Goal: Task Accomplishment & Management: Manage account settings

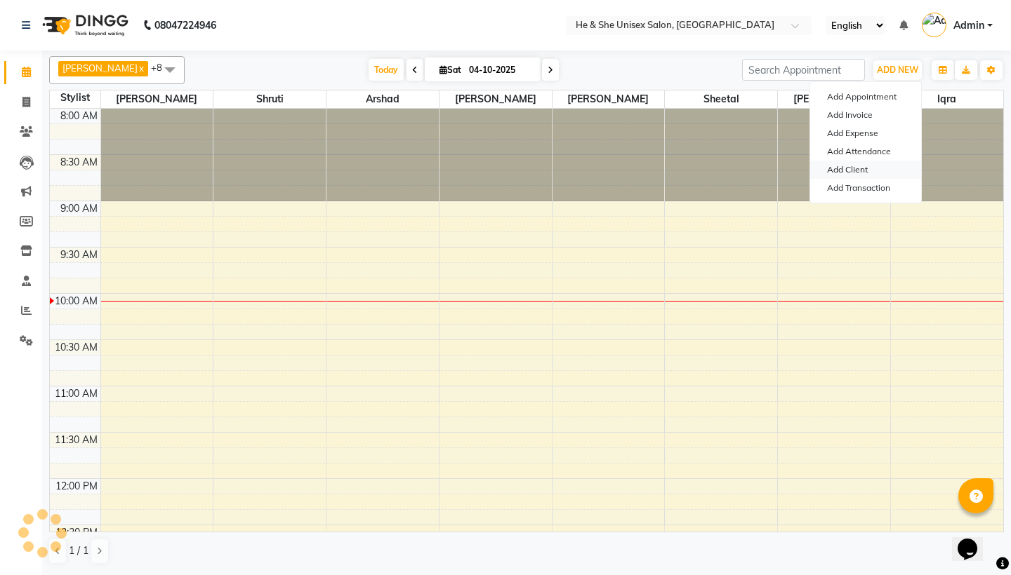
click at [899, 161] on link "Add Client" at bounding box center [865, 170] width 111 height 18
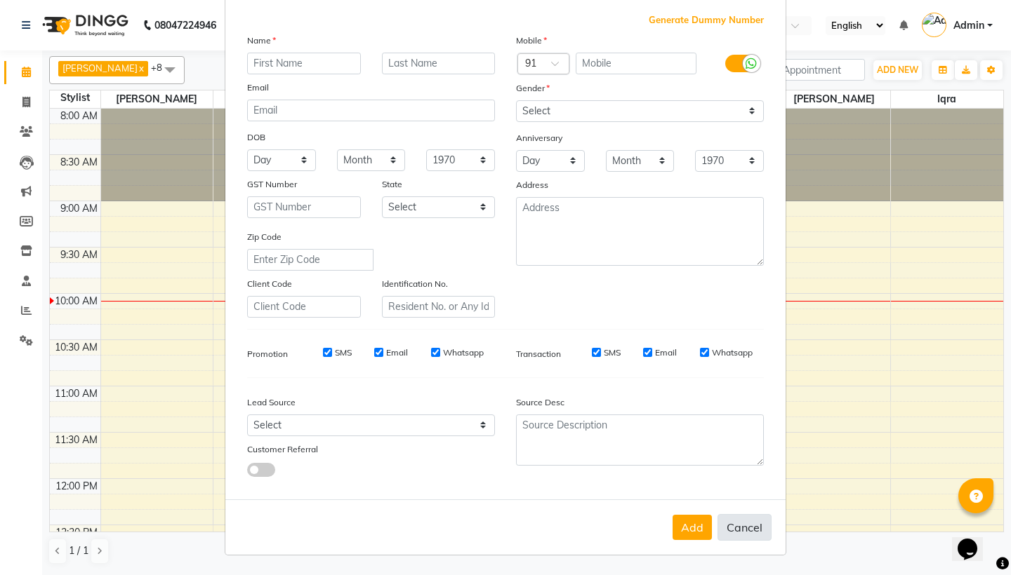
scroll to position [72, 0]
click at [761, 524] on button "Cancel" at bounding box center [744, 528] width 54 height 27
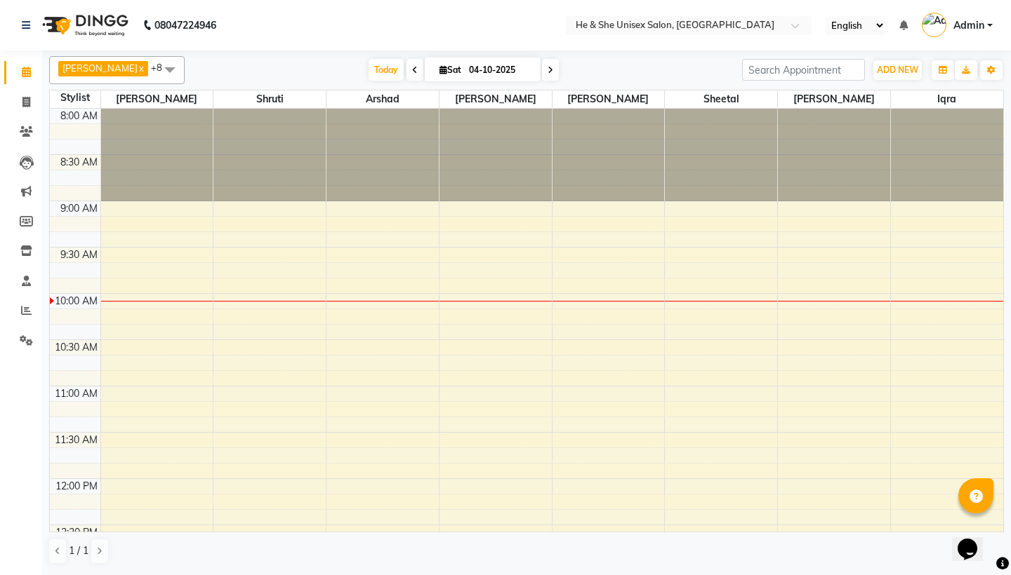
select select
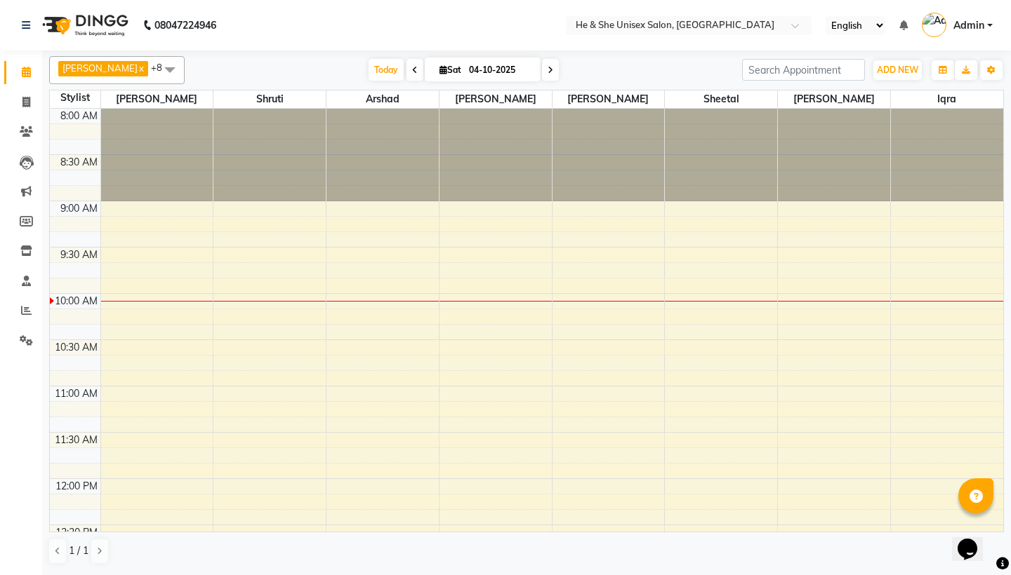
select select
checkbox input "false"
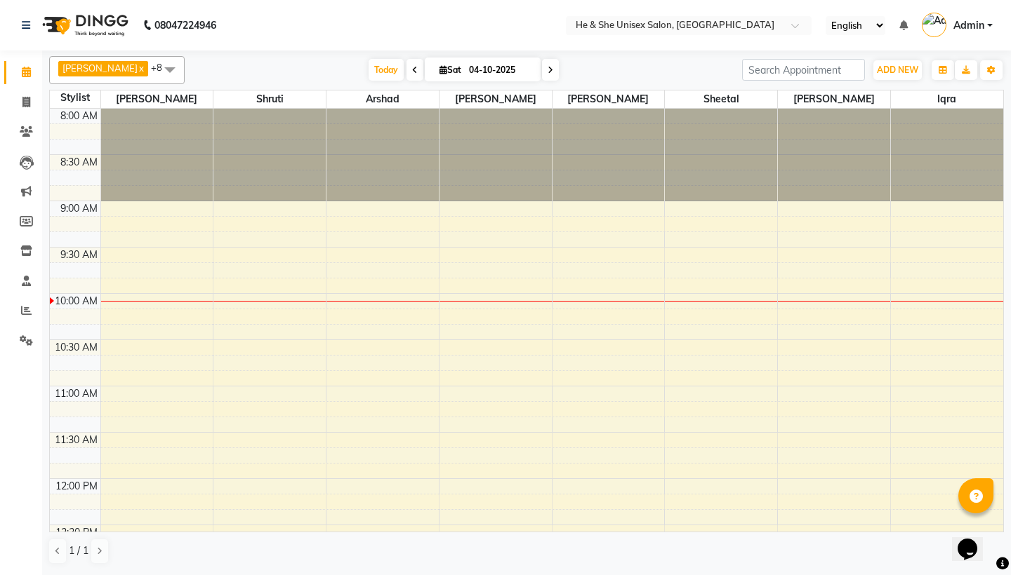
checkbox input "false"
click at [906, 79] on button "ADD NEW Toggle Dropdown" at bounding box center [897, 70] width 48 height 20
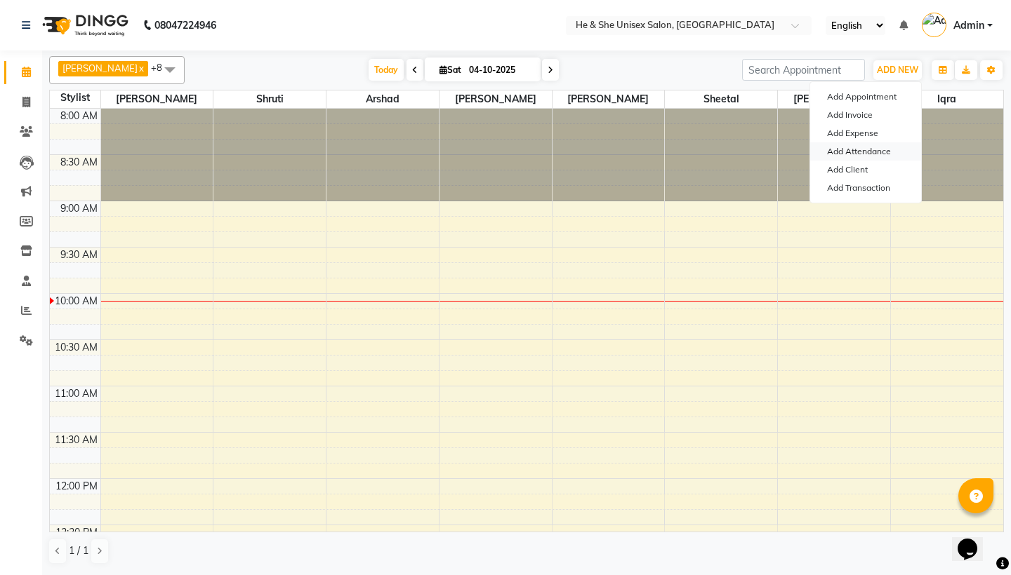
click at [859, 152] on link "Add Attendance" at bounding box center [865, 151] width 111 height 18
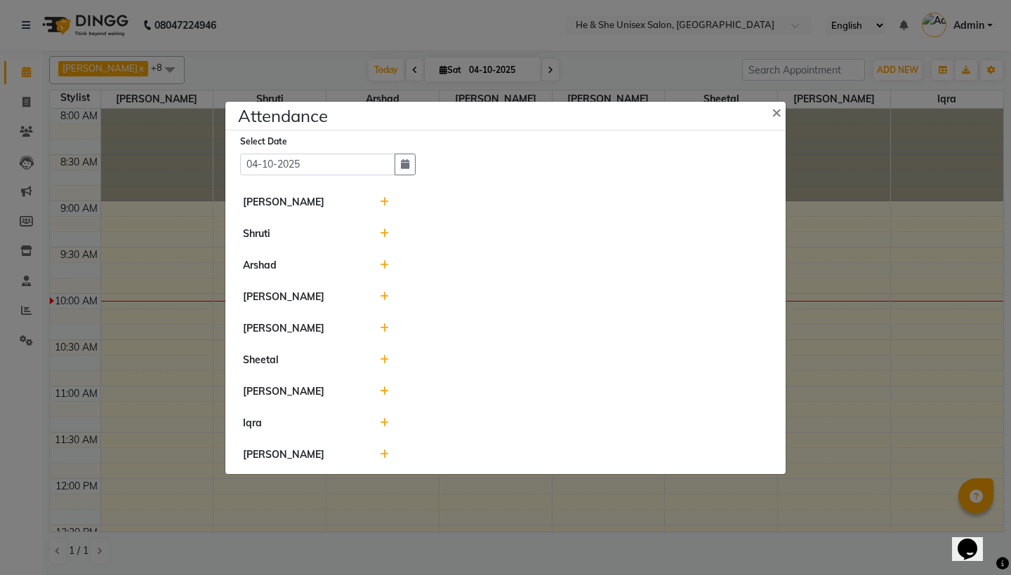
click at [385, 392] on icon at bounding box center [384, 392] width 9 height 10
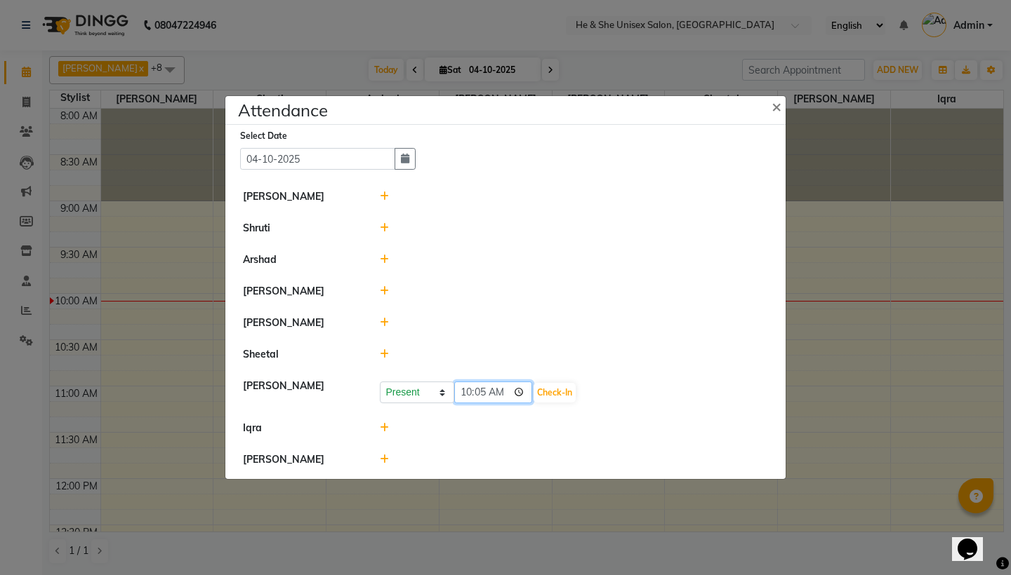
click at [480, 392] on input "10:05" at bounding box center [493, 393] width 79 height 22
type input "10:03"
click at [536, 394] on button "Check-In" at bounding box center [554, 393] width 42 height 20
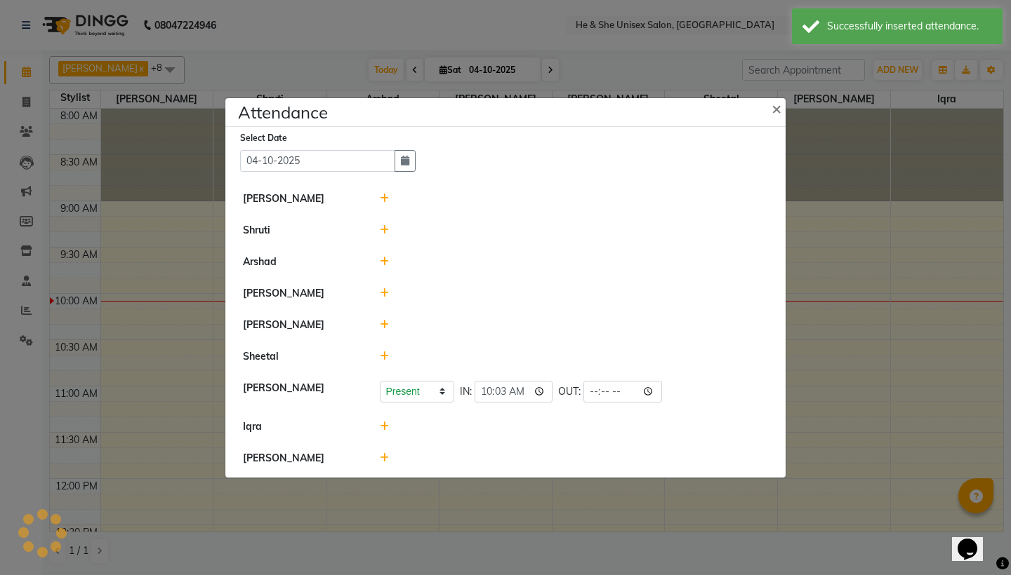
click at [45, 314] on ngb-modal-window "Attendance × Select Date [DATE] [PERSON_NAME] Shruti [PERSON_NAME] [PERSON_NAME…" at bounding box center [505, 287] width 1011 height 575
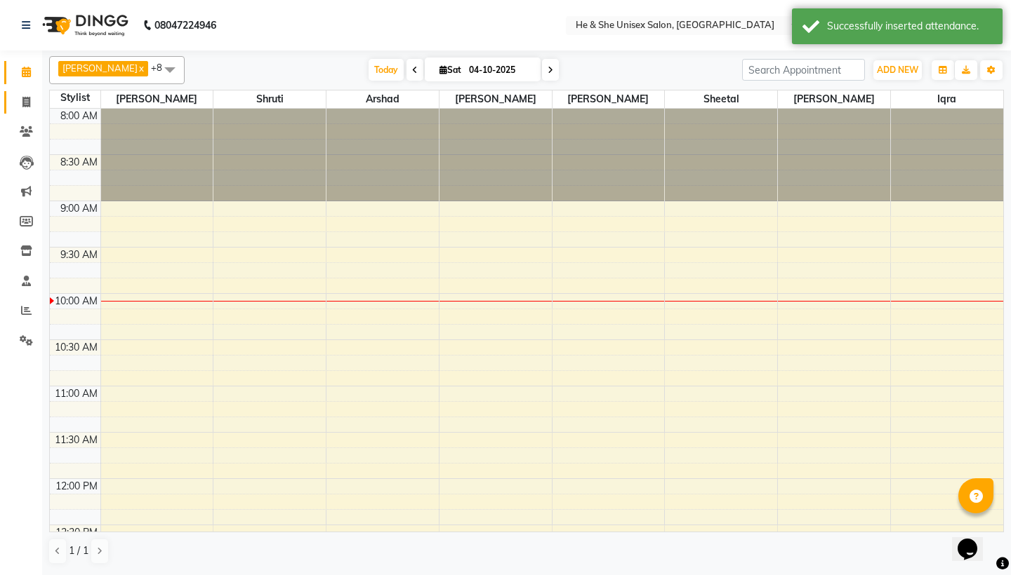
click at [15, 112] on link "Invoice" at bounding box center [21, 102] width 34 height 23
select select "service"
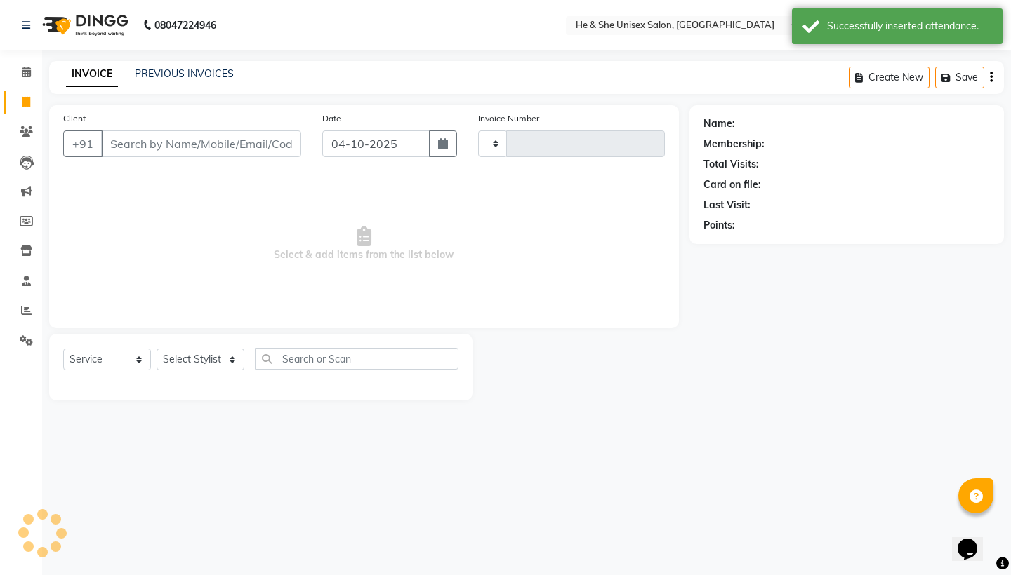
type input "2694"
select select "4745"
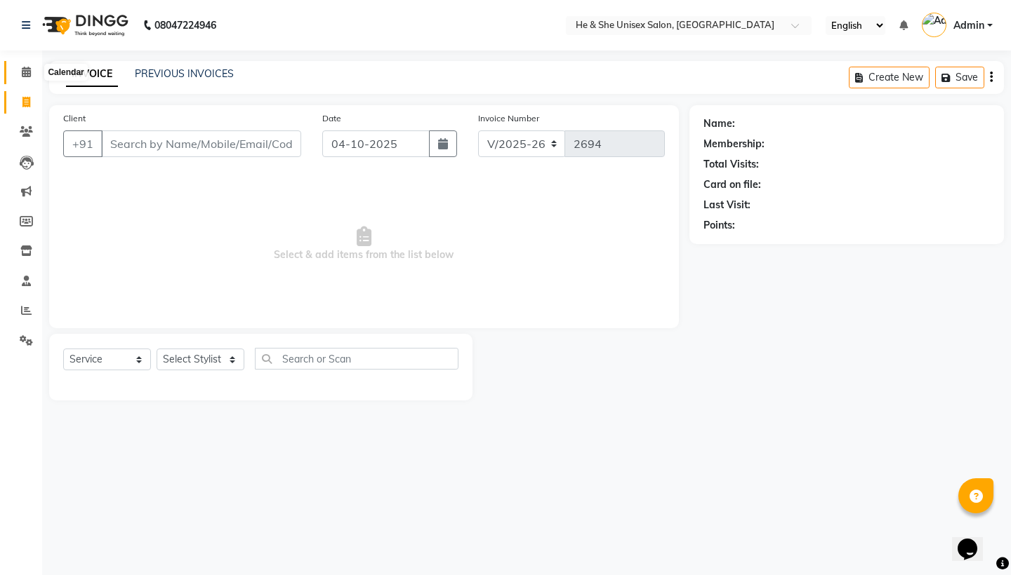
click at [17, 77] on span at bounding box center [26, 73] width 25 height 16
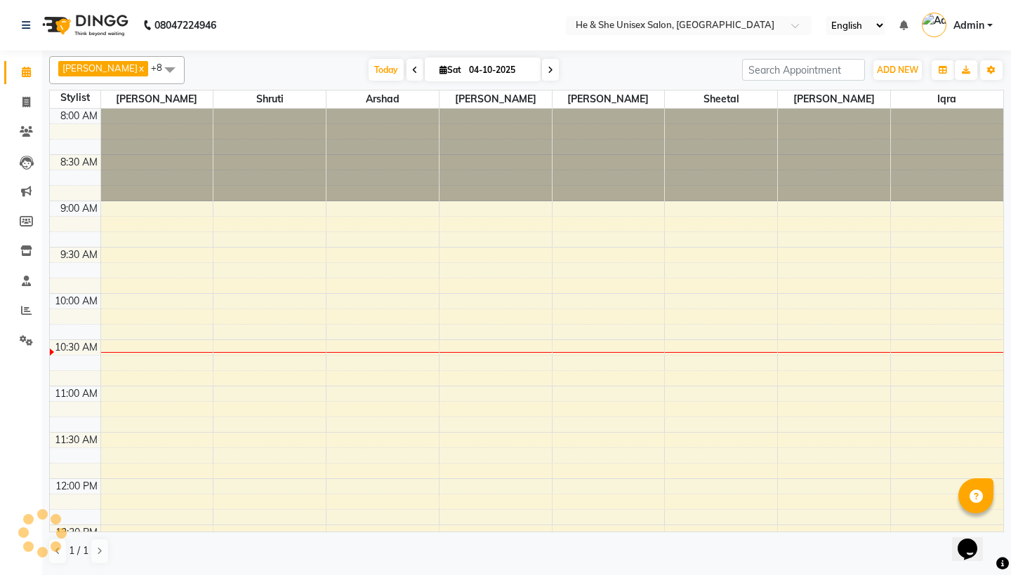
click at [897, 80] on div "ADD NEW Toggle Dropdown Add Appointment Add Invoice Add Expense Add Attendance …" at bounding box center [897, 70] width 51 height 22
click at [897, 78] on button "ADD NEW Toggle Dropdown" at bounding box center [897, 70] width 48 height 20
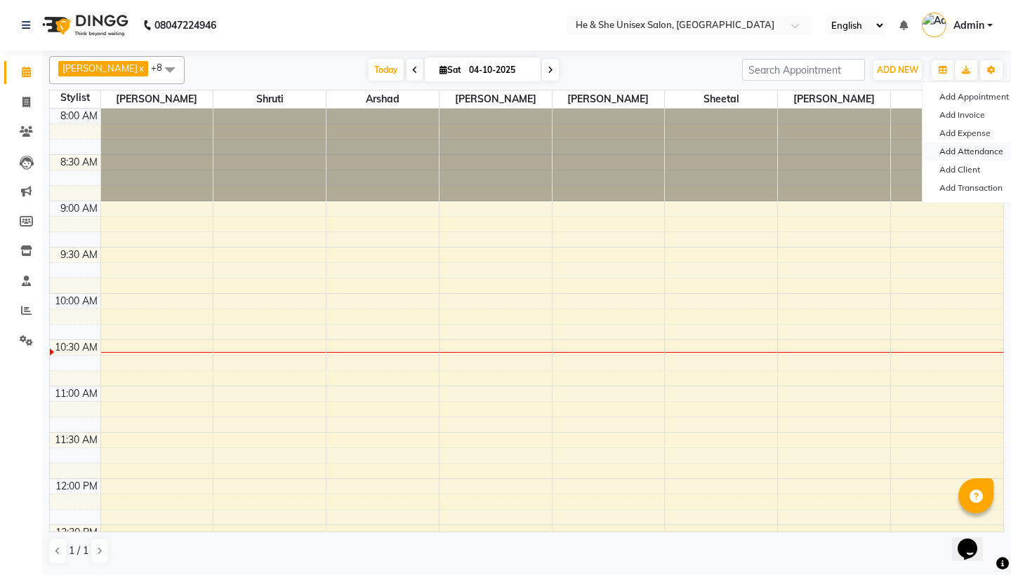
click at [960, 158] on link "Add Attendance" at bounding box center [977, 151] width 111 height 18
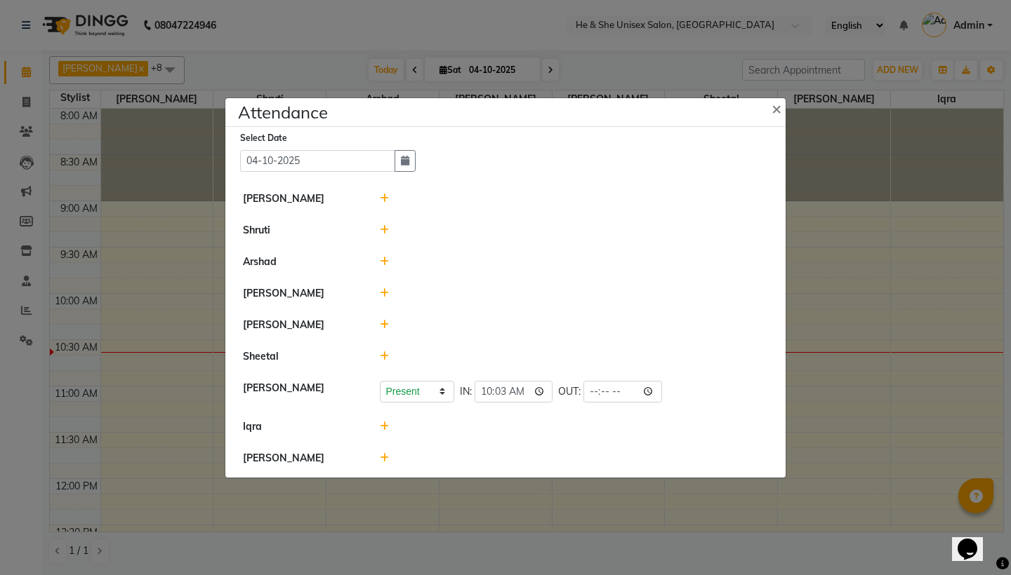
click at [385, 423] on icon at bounding box center [384, 427] width 9 height 10
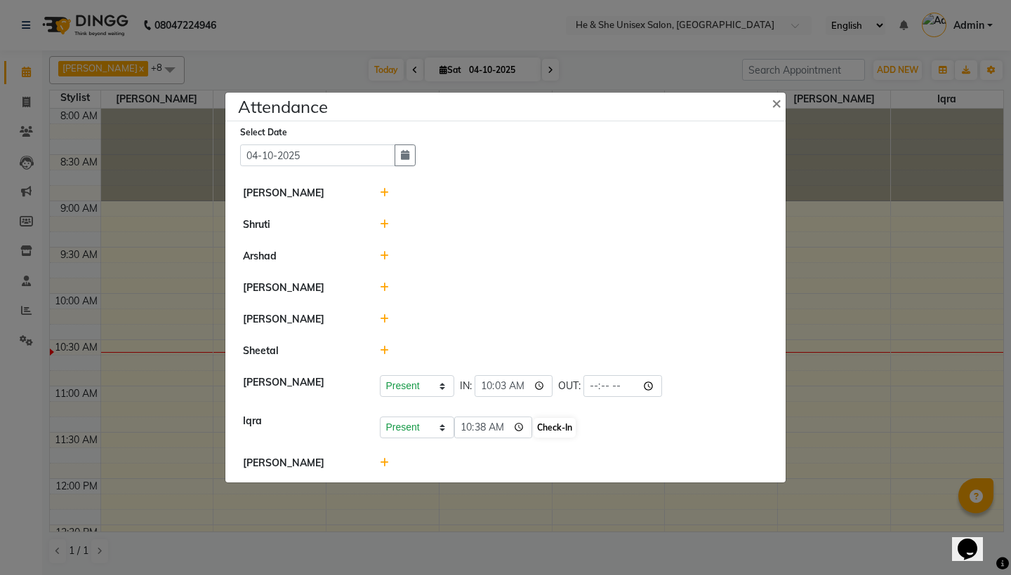
click at [546, 427] on button "Check-In" at bounding box center [554, 428] width 42 height 20
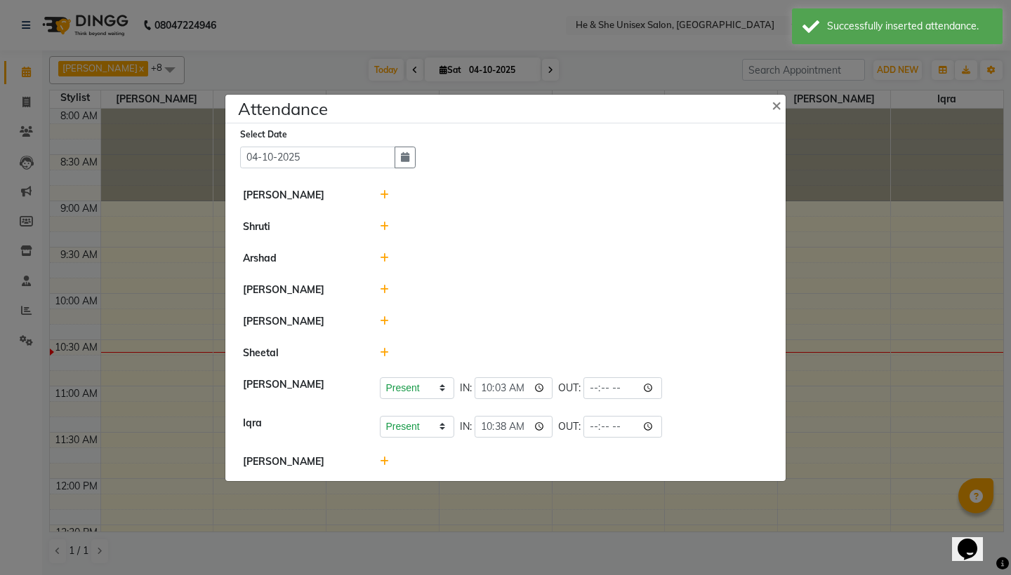
click at [385, 349] on icon at bounding box center [384, 353] width 9 height 10
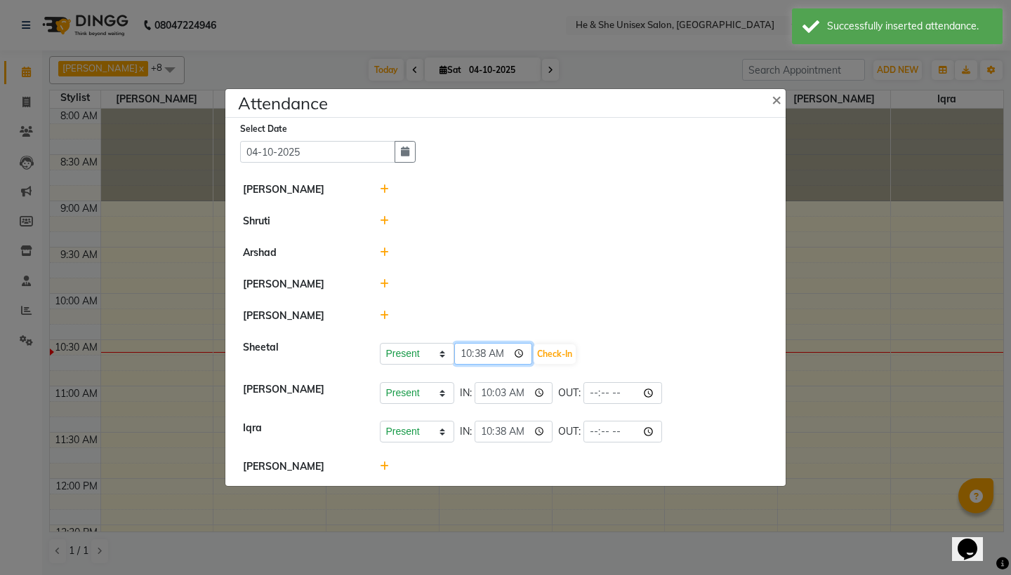
click at [486, 357] on input "10:38" at bounding box center [493, 354] width 79 height 22
type input "10:35"
click at [540, 352] on button "Check-In" at bounding box center [554, 355] width 42 height 20
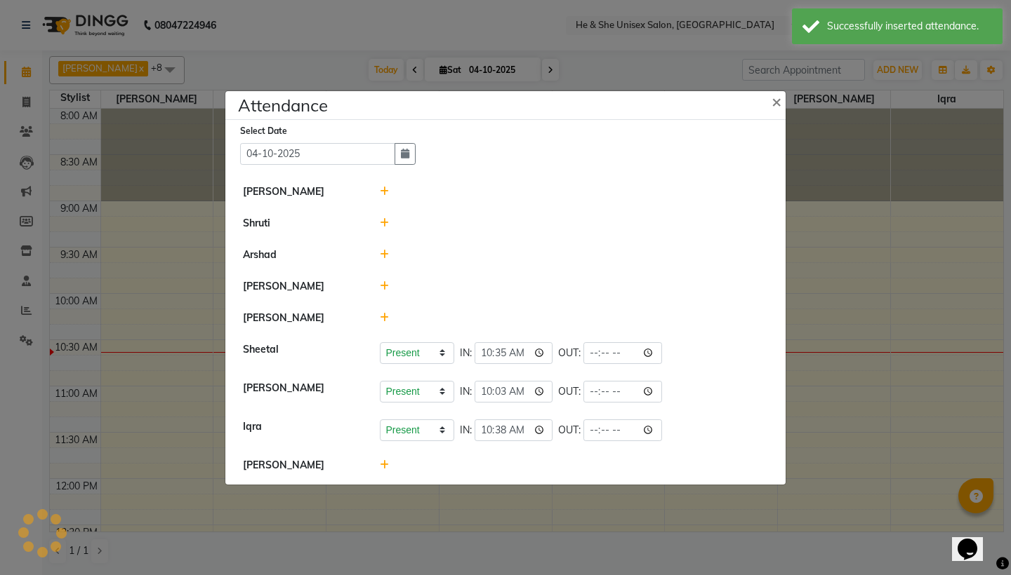
click at [137, 271] on ngb-modal-window "Attendance × Select Date [DATE] [PERSON_NAME] Shruti [PERSON_NAME] [PERSON_NAME…" at bounding box center [505, 287] width 1011 height 575
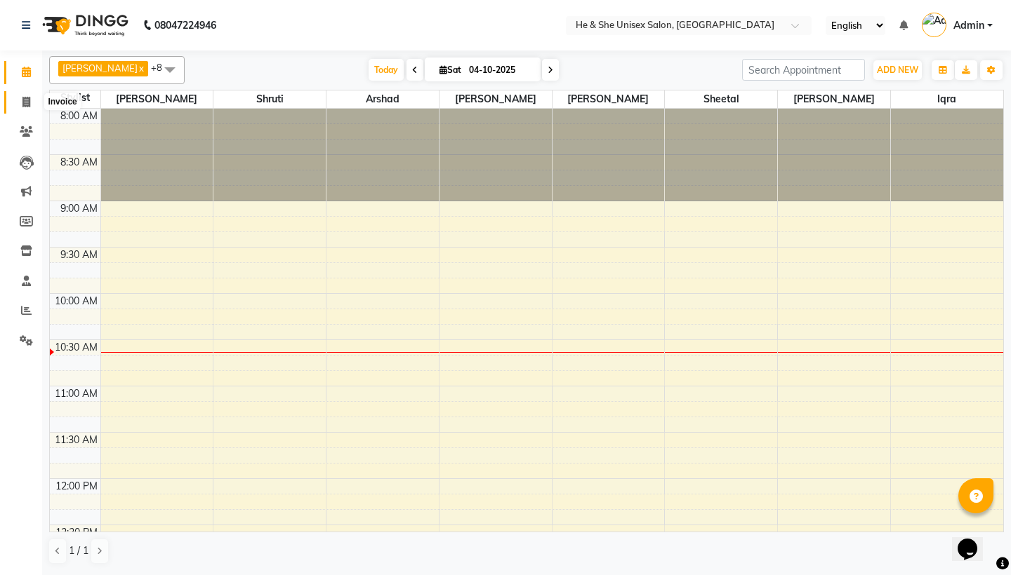
click at [20, 102] on span at bounding box center [26, 103] width 25 height 16
select select "4745"
select select "service"
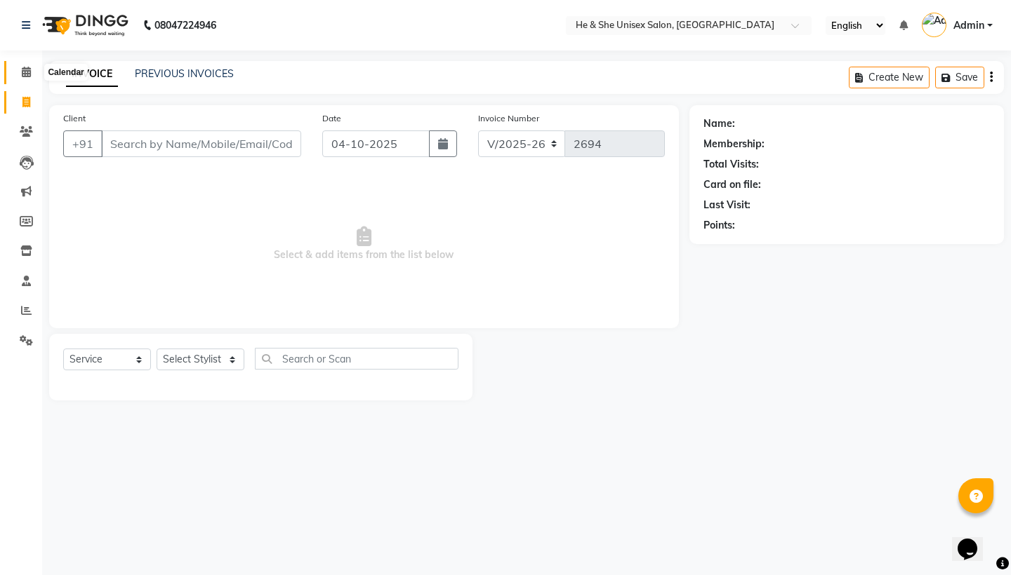
click at [24, 72] on icon at bounding box center [26, 72] width 9 height 11
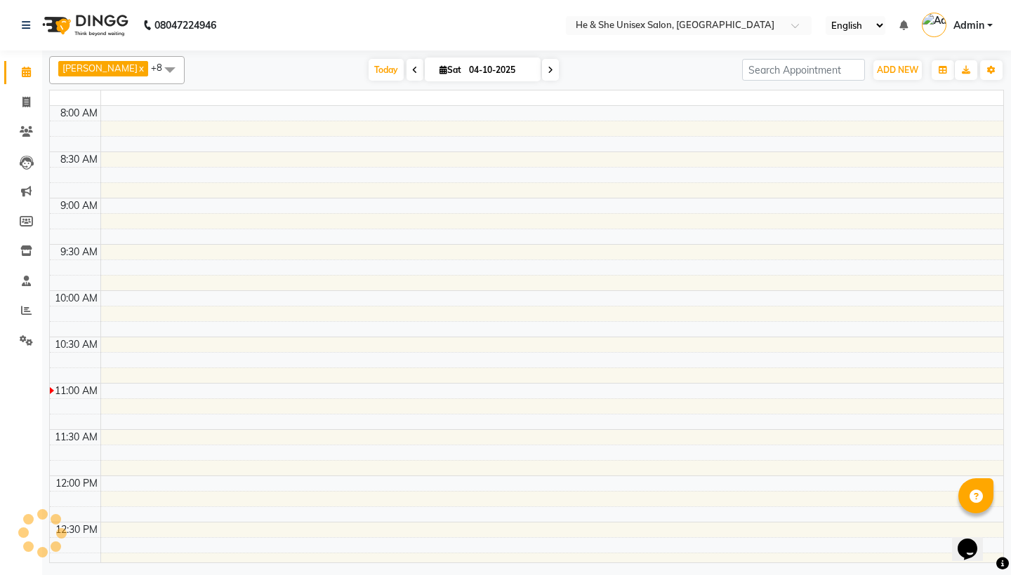
scroll to position [279, 0]
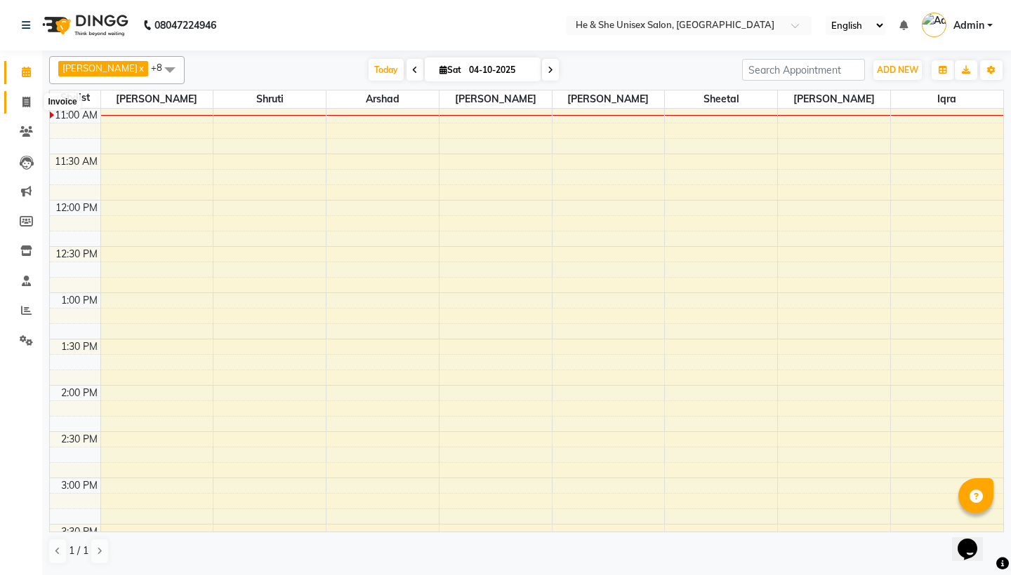
click at [36, 102] on span at bounding box center [26, 103] width 25 height 16
select select "4745"
select select "service"
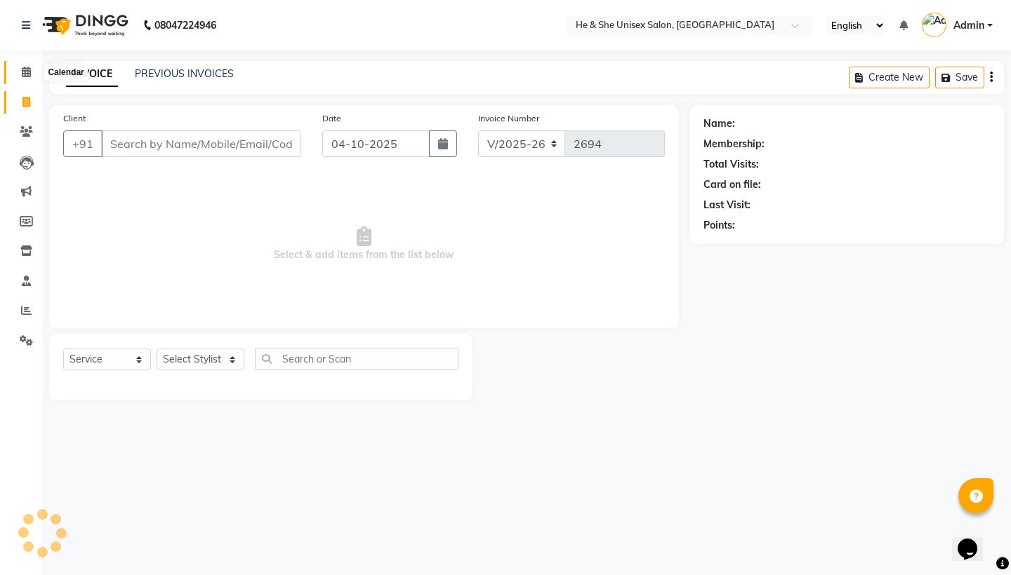
click at [27, 75] on icon at bounding box center [26, 72] width 9 height 11
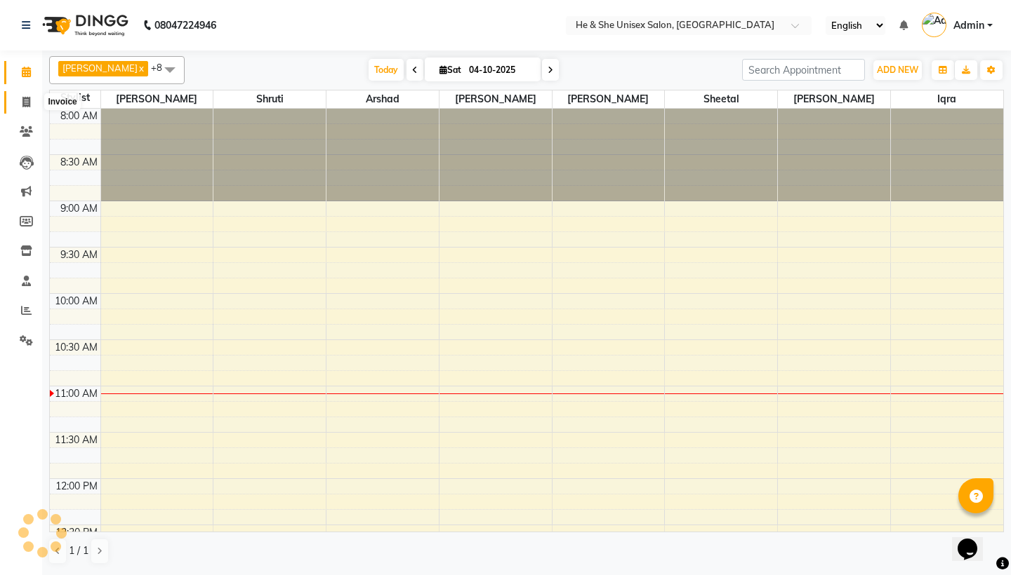
click at [25, 97] on icon at bounding box center [26, 102] width 8 height 11
select select "service"
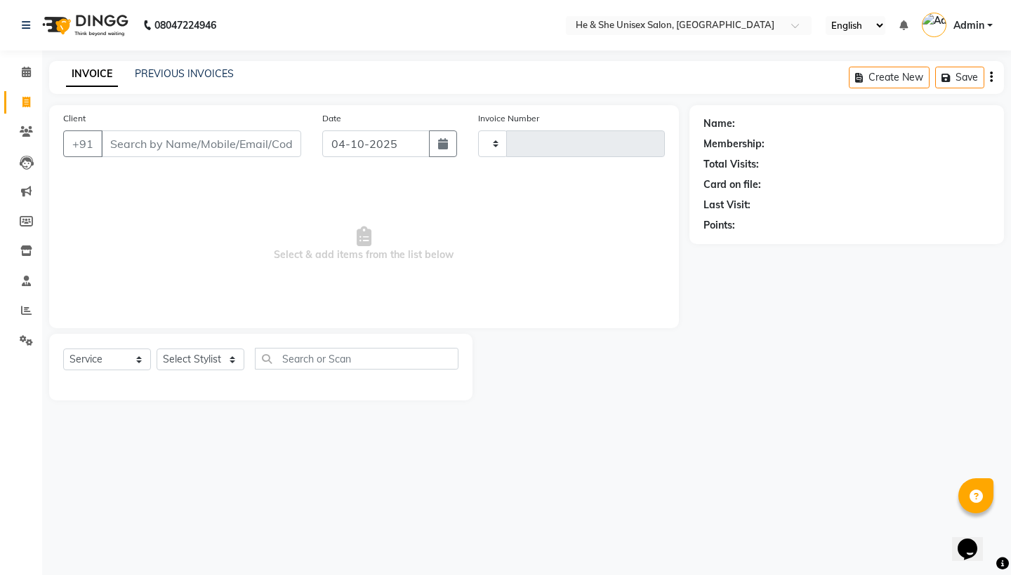
type input "2694"
select select "4745"
click at [25, 76] on icon at bounding box center [26, 72] width 9 height 11
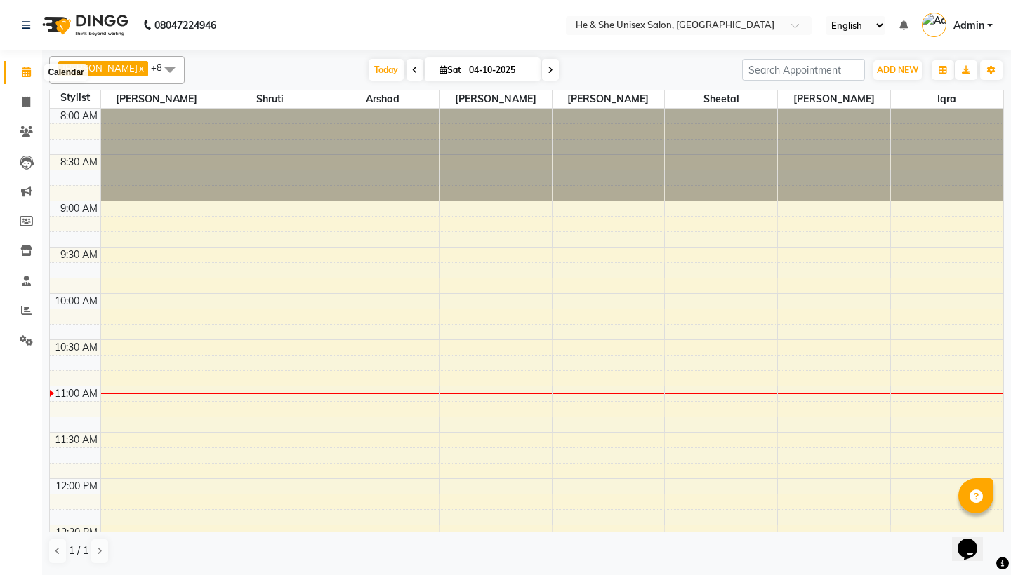
click at [27, 79] on span at bounding box center [26, 73] width 25 height 16
click at [29, 97] on icon at bounding box center [26, 102] width 8 height 11
select select "service"
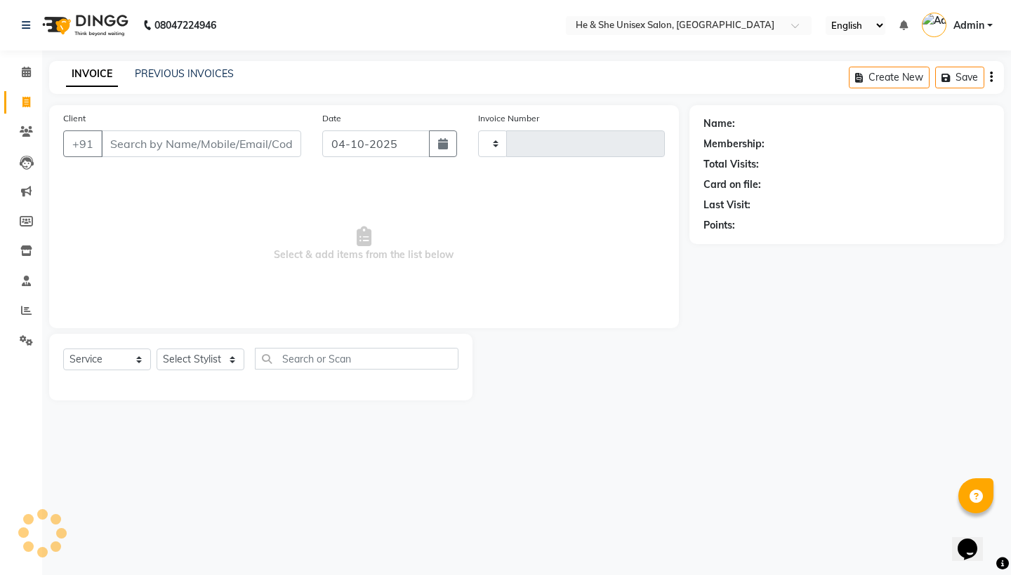
type input "2694"
select select "4745"
click at [25, 74] on icon at bounding box center [26, 72] width 9 height 11
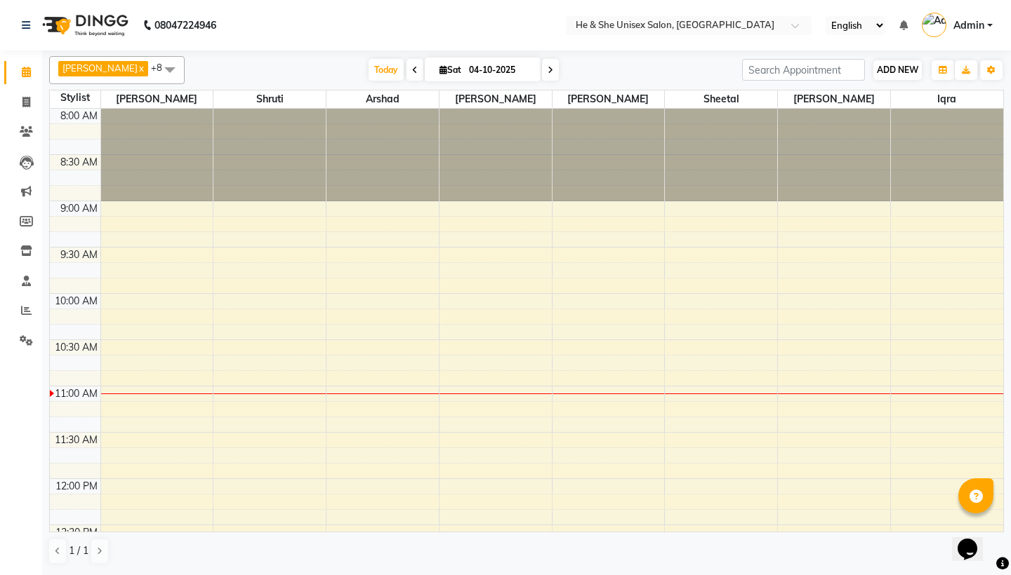
click at [893, 67] on span "ADD NEW" at bounding box center [897, 70] width 41 height 11
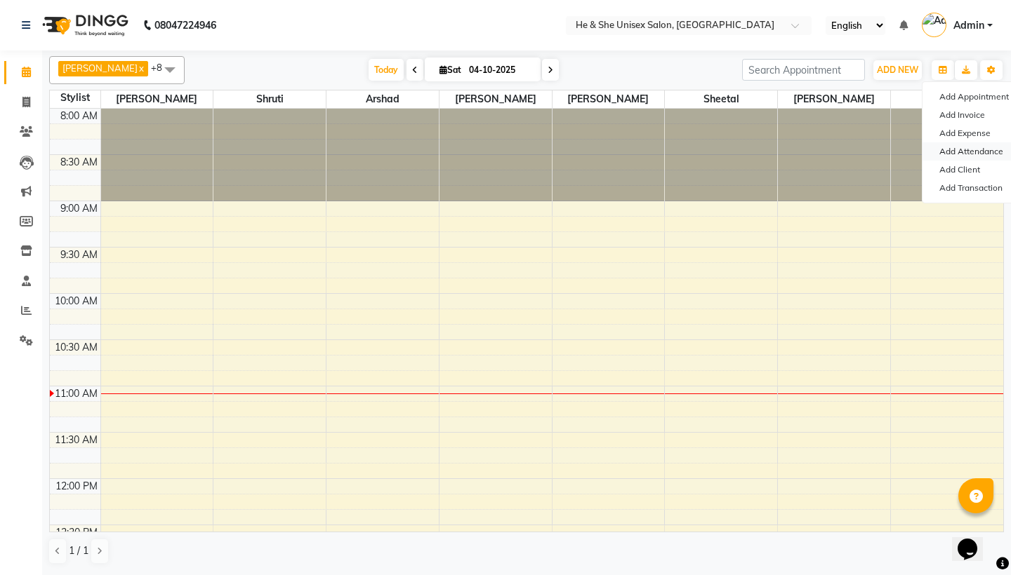
click at [944, 146] on link "Add Attendance" at bounding box center [977, 151] width 111 height 18
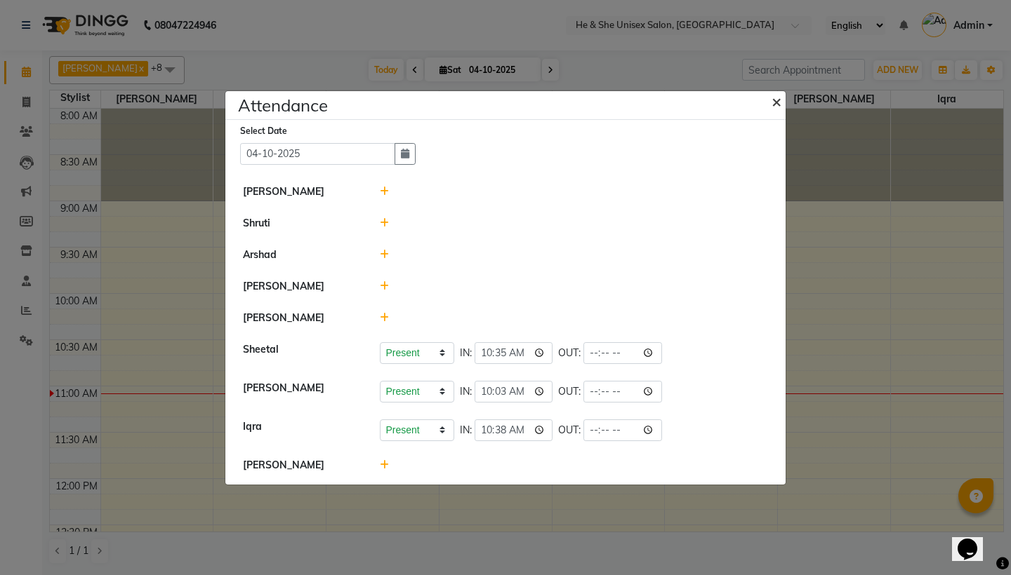
click at [785, 96] on button "×" at bounding box center [777, 100] width 35 height 39
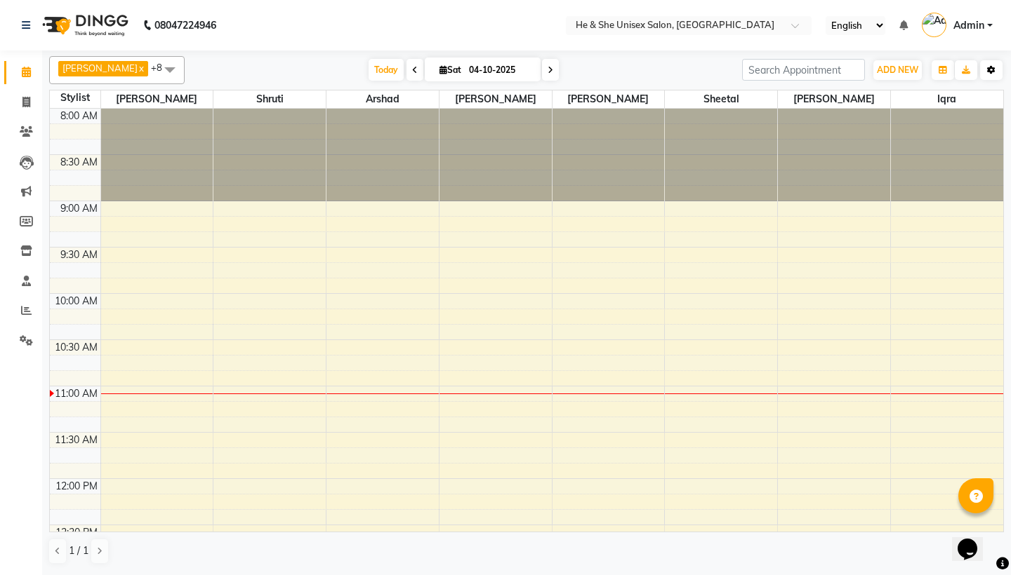
click at [994, 71] on icon "button" at bounding box center [991, 70] width 8 height 8
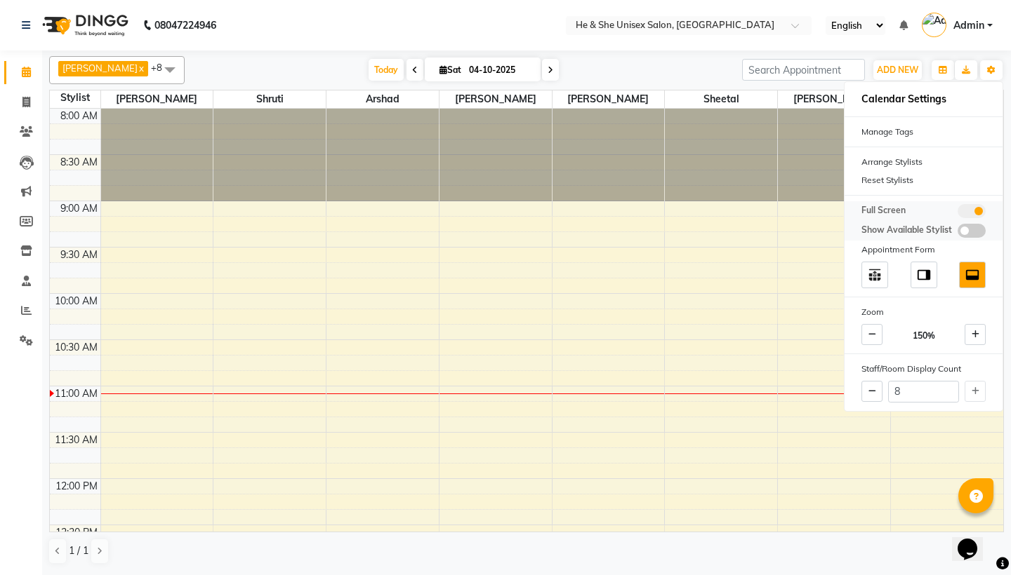
click at [972, 212] on span at bounding box center [971, 211] width 28 height 14
click at [957, 213] on input "checkbox" at bounding box center [957, 213] width 0 height 0
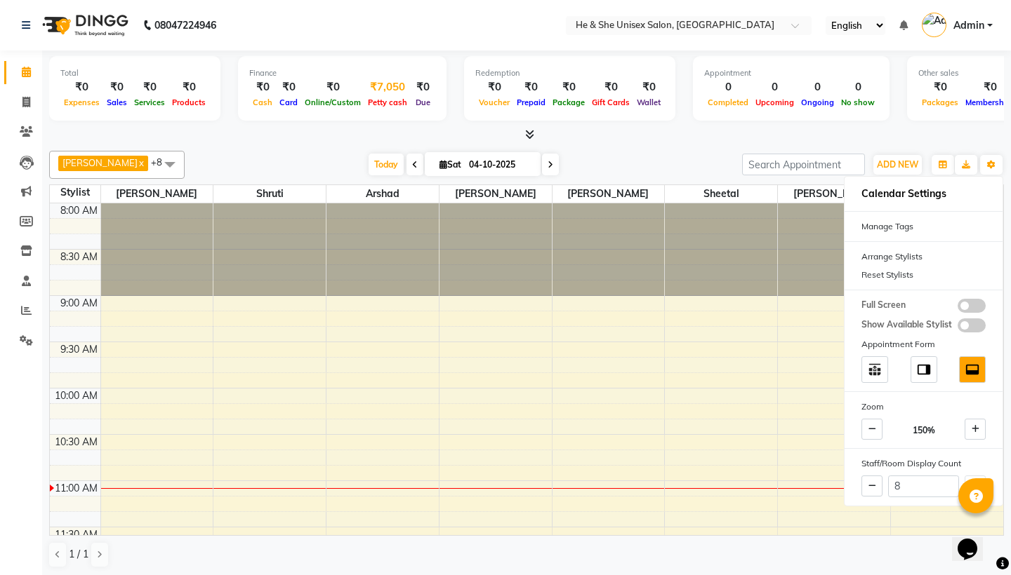
click at [380, 107] on div "Petty cash" at bounding box center [387, 102] width 46 height 15
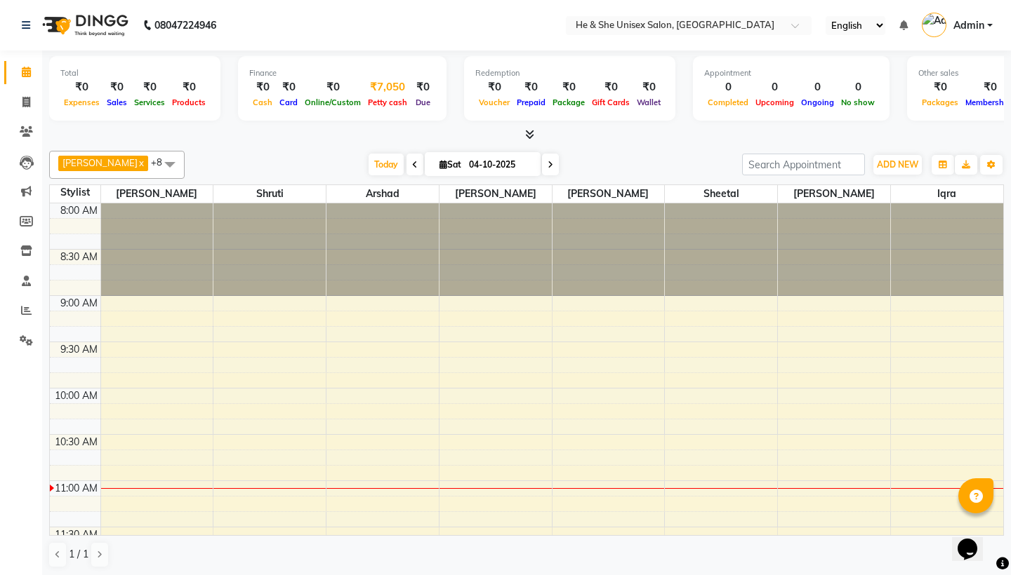
click at [380, 107] on div "Petty cash" at bounding box center [387, 102] width 46 height 15
click at [378, 102] on span "Petty cash" at bounding box center [387, 103] width 46 height 10
select select "3584"
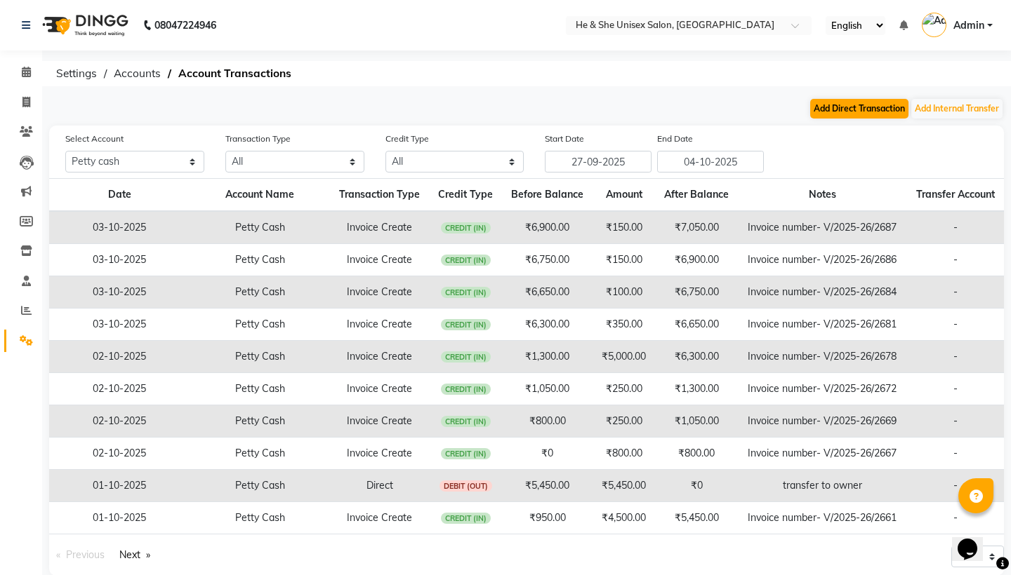
click at [840, 110] on button "Add Direct Transaction" at bounding box center [859, 109] width 98 height 20
select select "direct"
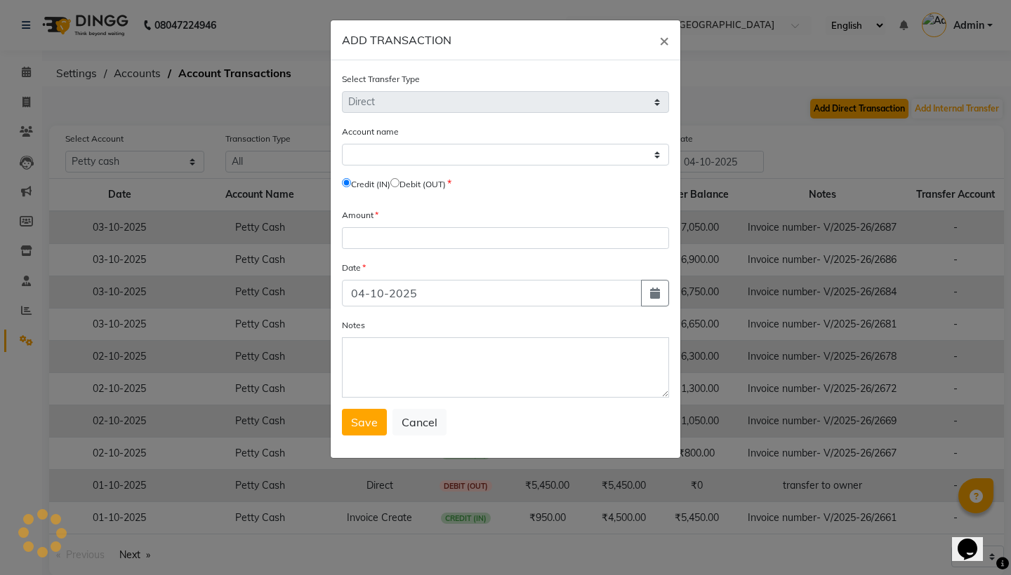
select select "3584"
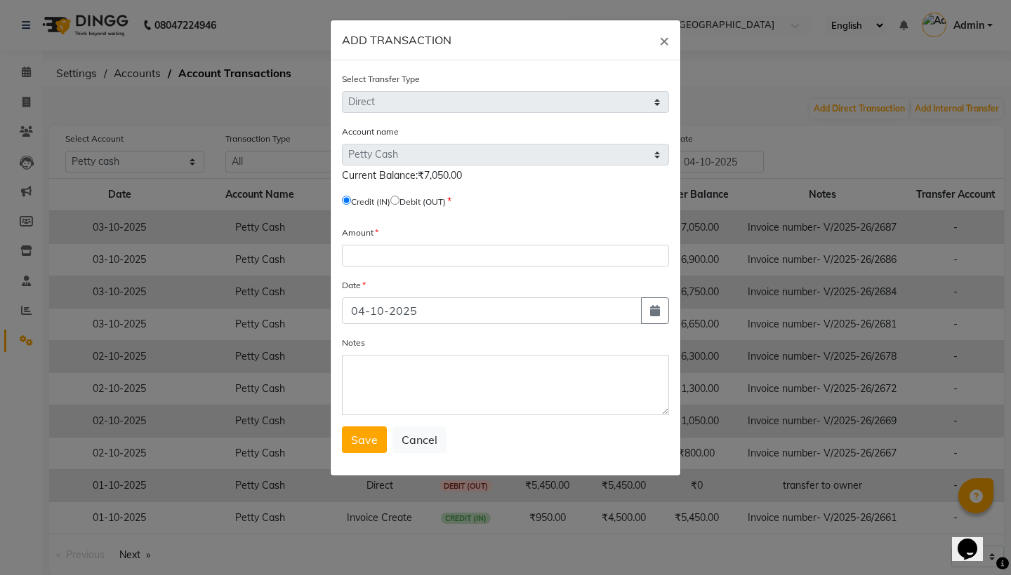
click at [399, 205] on input "radio" at bounding box center [394, 200] width 9 height 9
radio input "true"
click at [389, 253] on input "number" at bounding box center [505, 256] width 327 height 22
type input "7050"
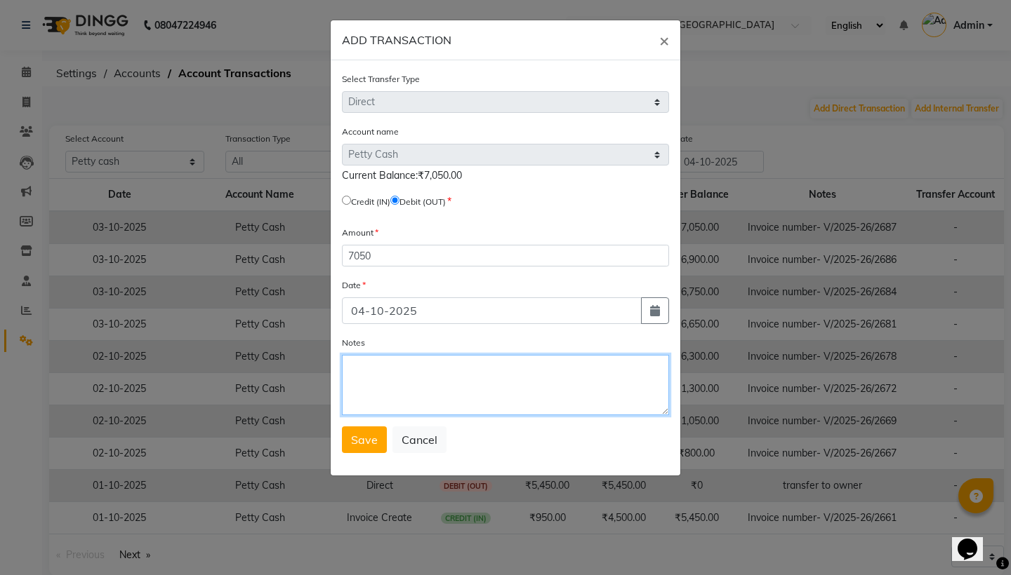
click at [429, 405] on textarea "Notes" at bounding box center [505, 385] width 327 height 60
type textarea "Transfer to owner"
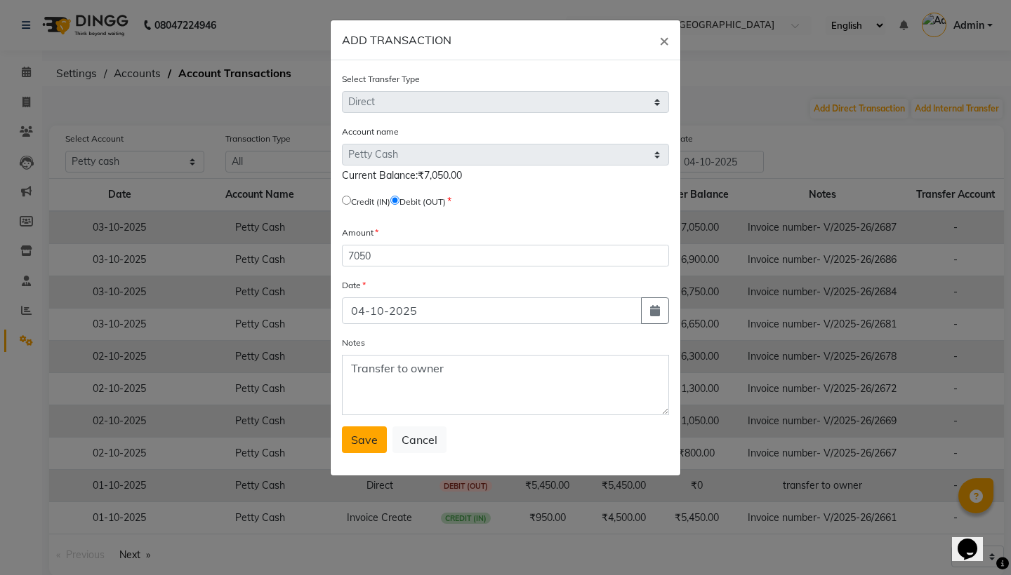
click at [366, 438] on span "Save" at bounding box center [364, 440] width 27 height 14
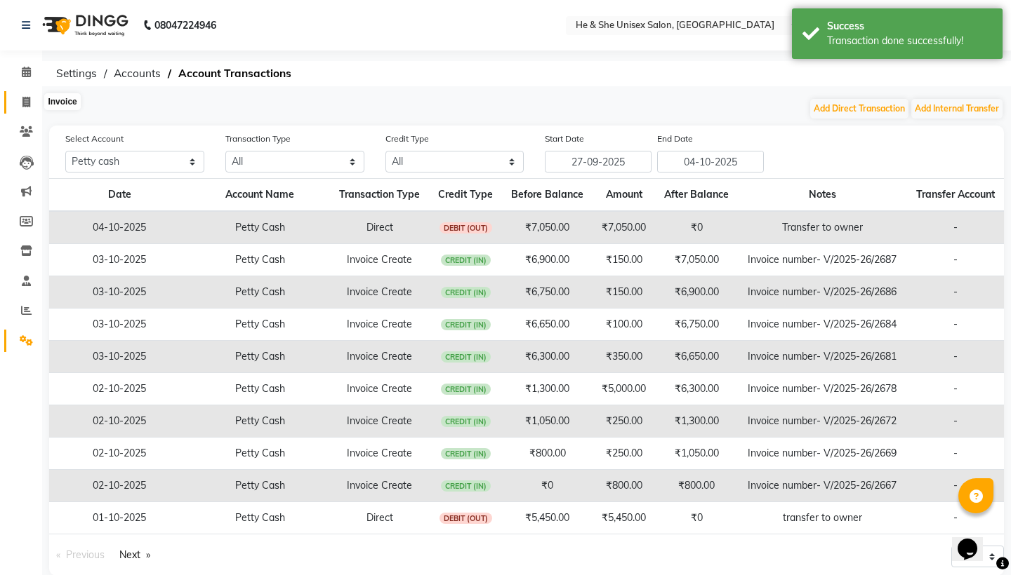
click at [30, 101] on icon at bounding box center [26, 102] width 8 height 11
select select "4745"
select select "service"
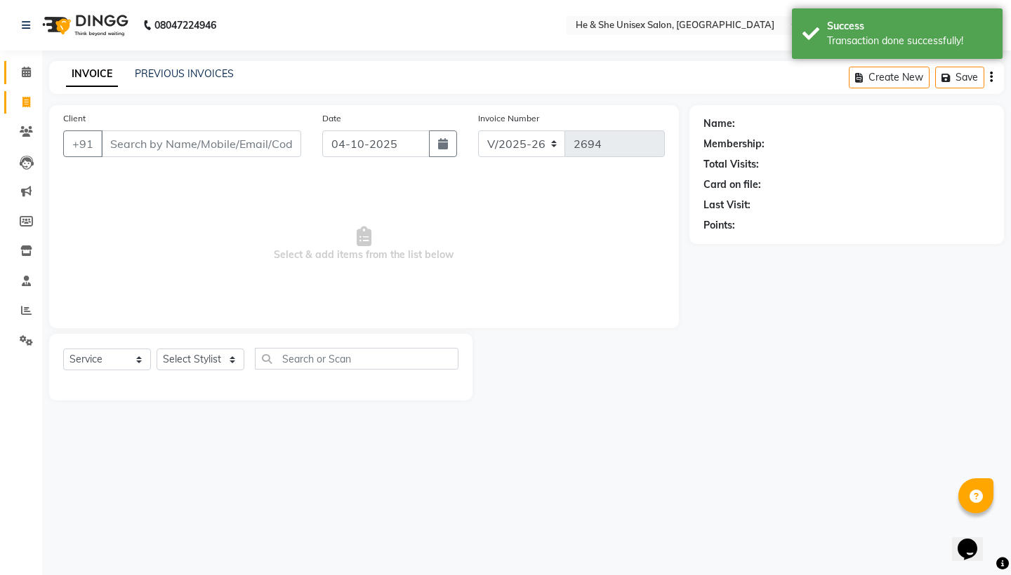
click at [25, 80] on link "Calendar" at bounding box center [21, 72] width 34 height 23
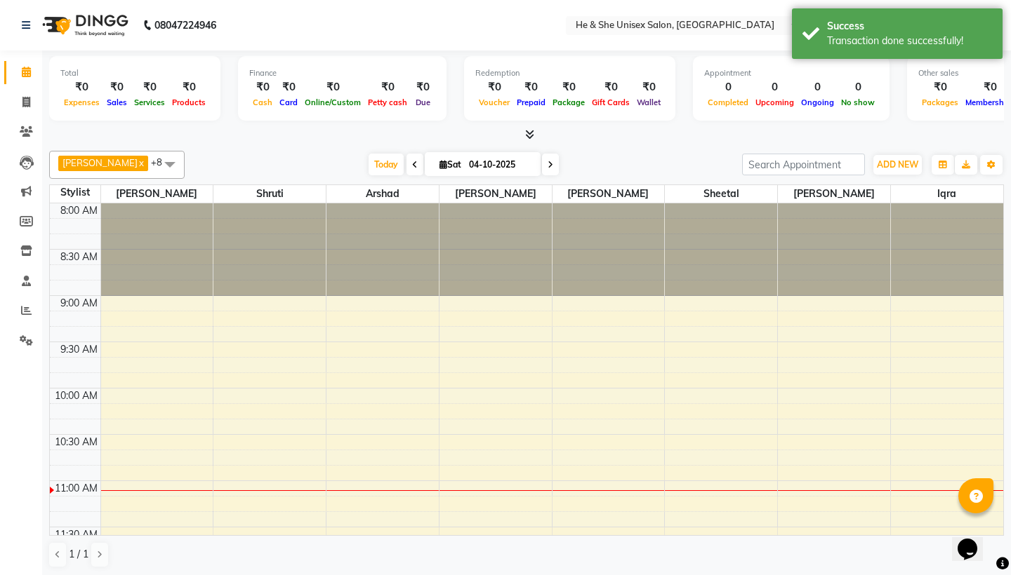
scroll to position [279, 0]
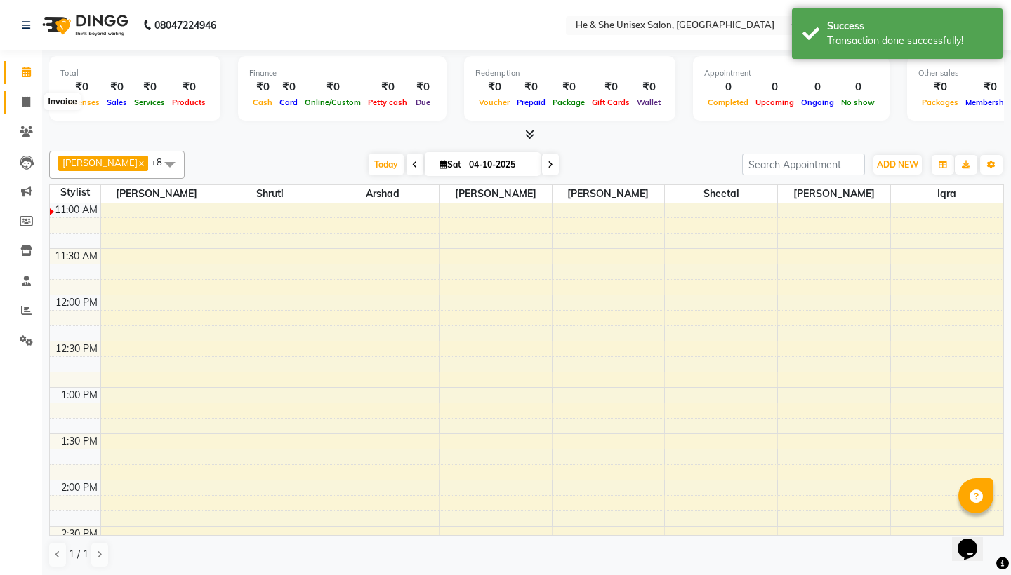
click at [28, 97] on icon at bounding box center [26, 102] width 8 height 11
select select "4745"
select select "service"
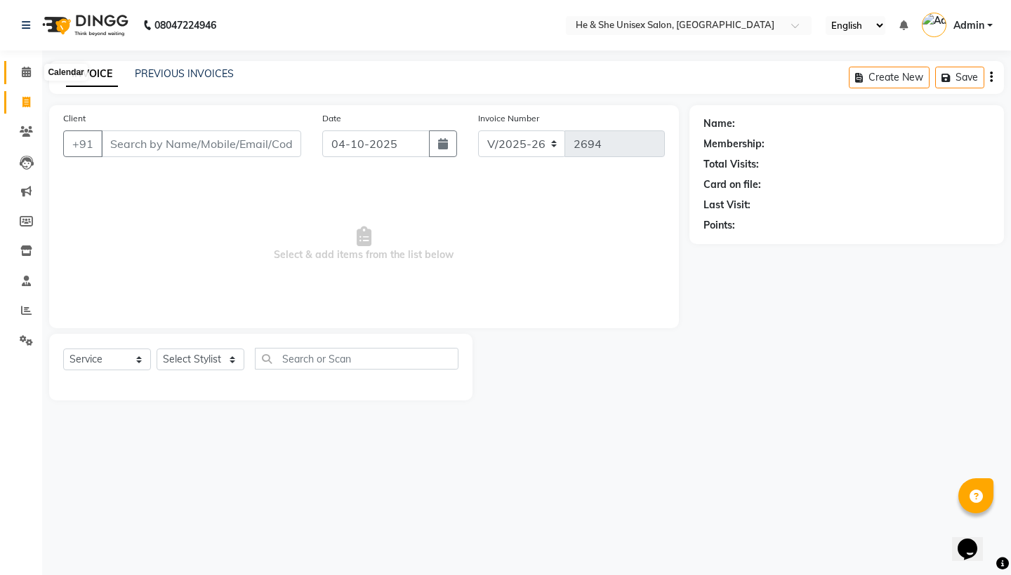
click at [29, 72] on icon at bounding box center [26, 72] width 9 height 11
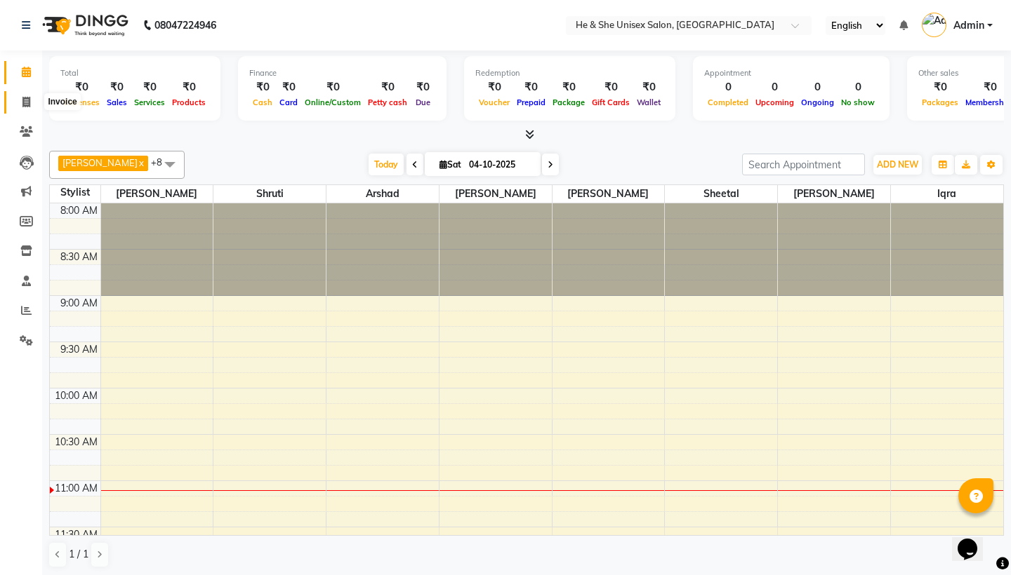
click at [29, 105] on icon at bounding box center [26, 102] width 8 height 11
select select "service"
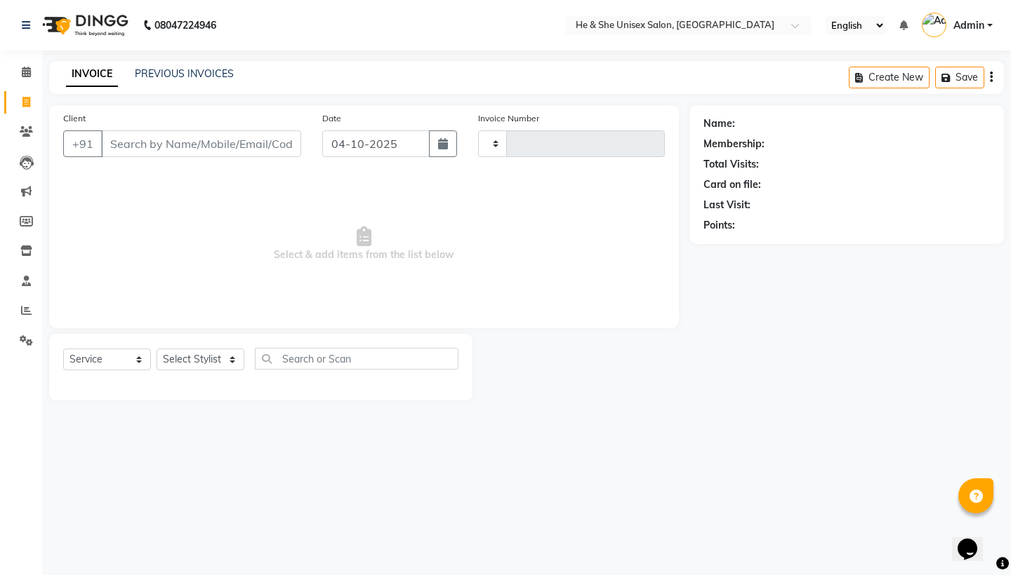
type input "2694"
select select "4745"
click at [31, 78] on span at bounding box center [26, 73] width 25 height 16
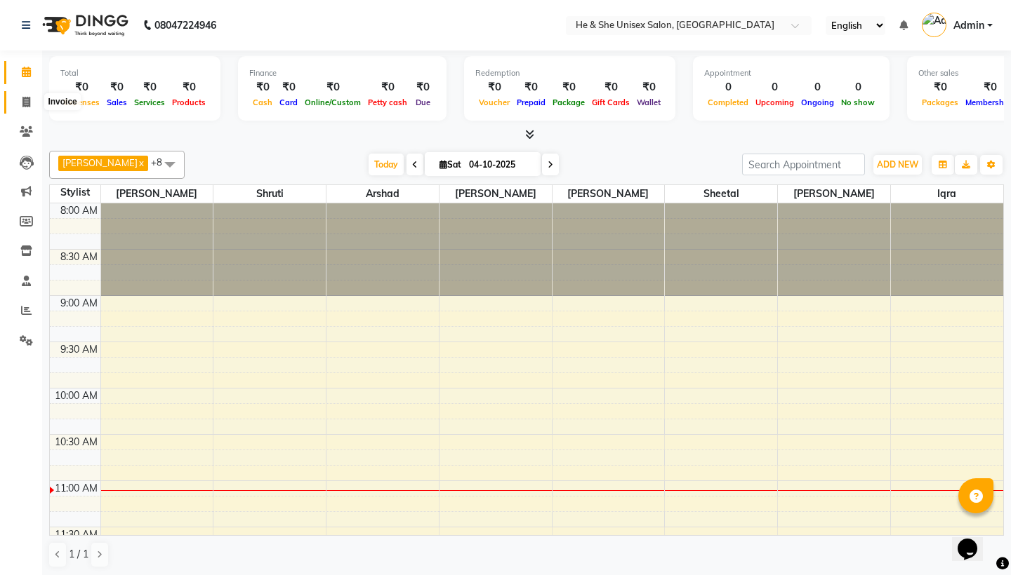
click at [29, 108] on span at bounding box center [26, 103] width 25 height 16
select select "4745"
select select "service"
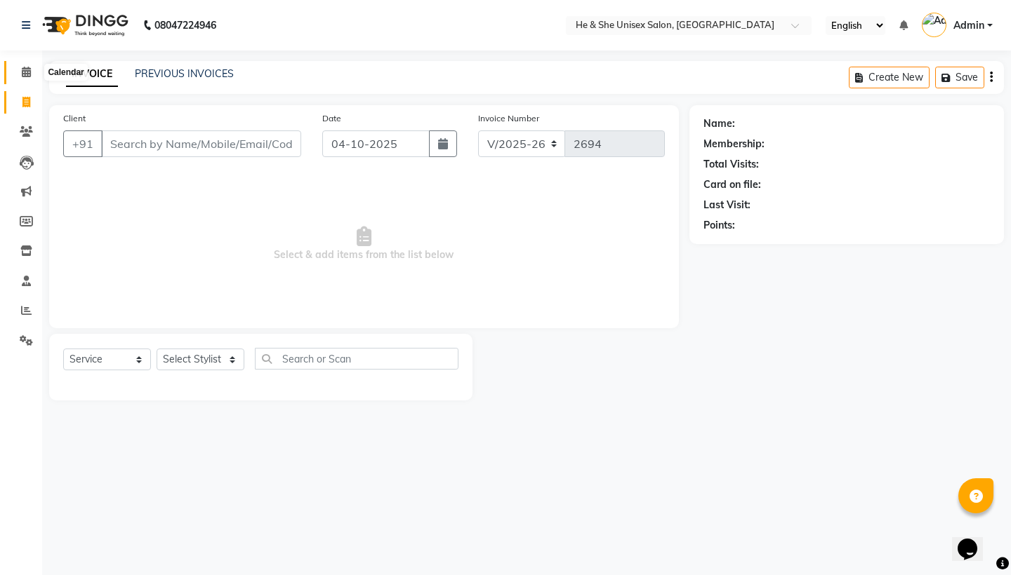
click at [28, 75] on icon at bounding box center [26, 72] width 9 height 11
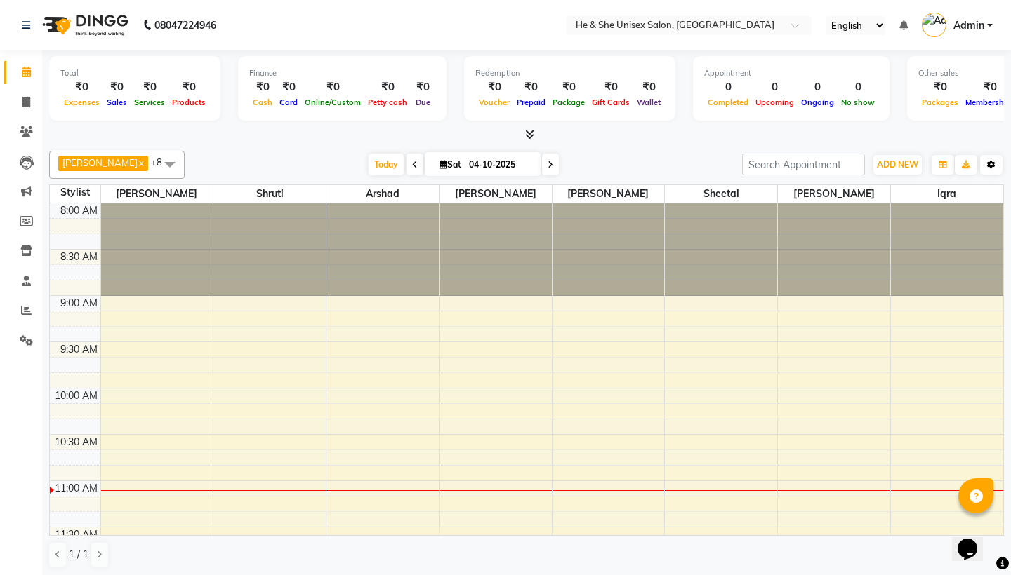
click at [990, 156] on button "Toggle Dropdown" at bounding box center [991, 165] width 22 height 20
click at [992, 161] on icon "button" at bounding box center [991, 165] width 8 height 8
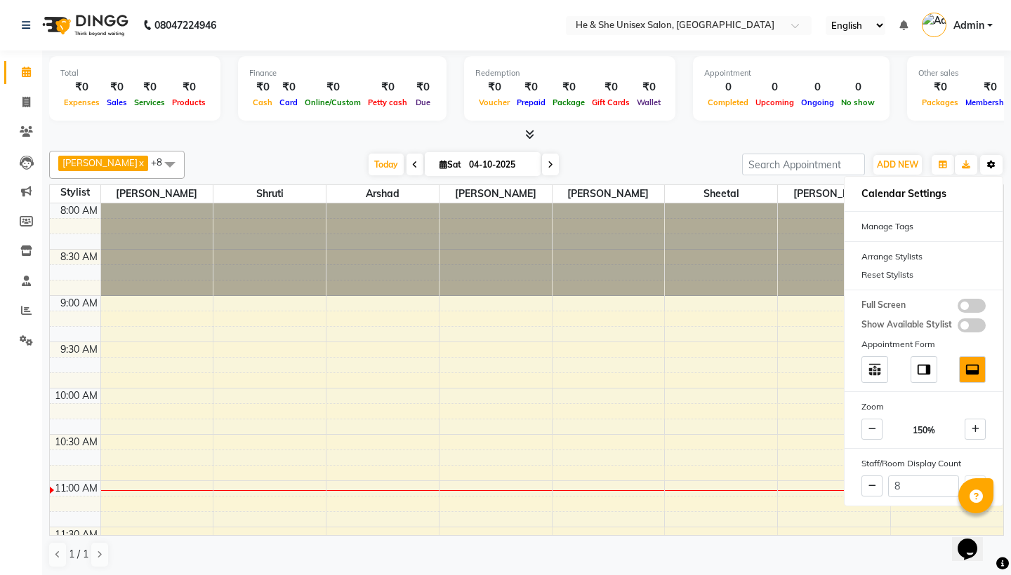
click at [992, 161] on icon "button" at bounding box center [991, 165] width 8 height 8
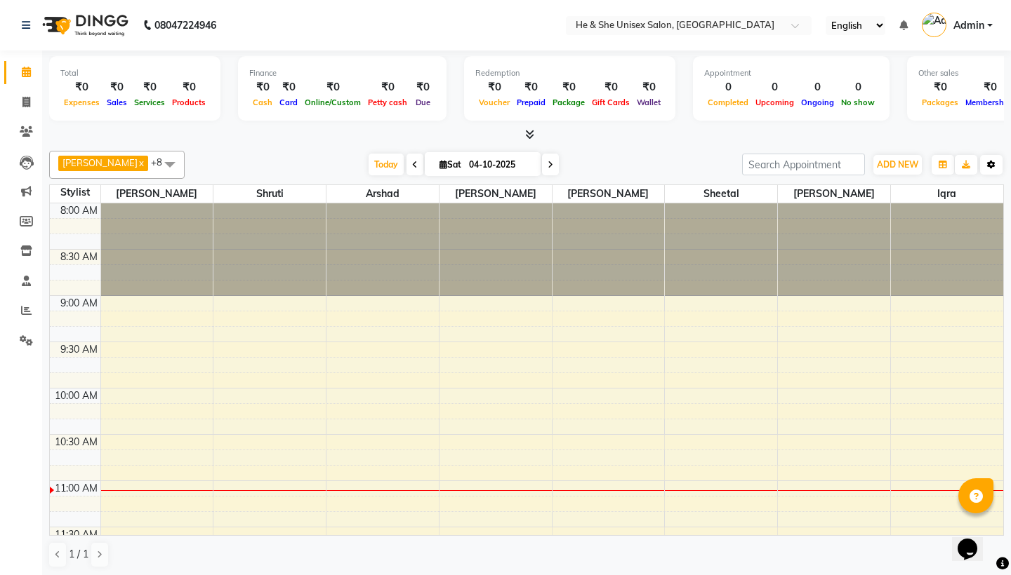
click at [992, 161] on icon "button" at bounding box center [991, 165] width 8 height 8
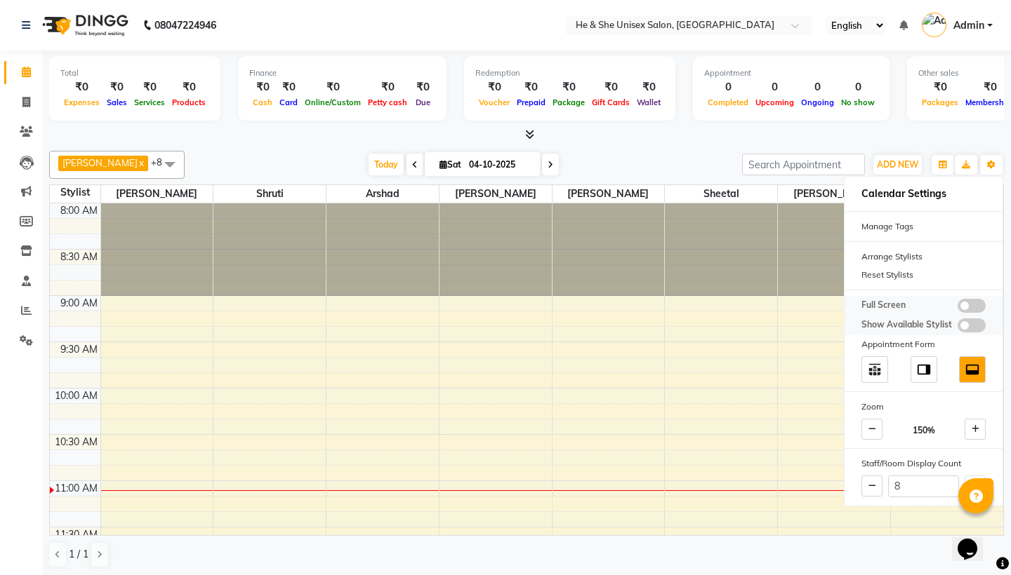
click at [972, 300] on span at bounding box center [971, 306] width 28 height 14
click at [957, 308] on input "checkbox" at bounding box center [957, 308] width 0 height 0
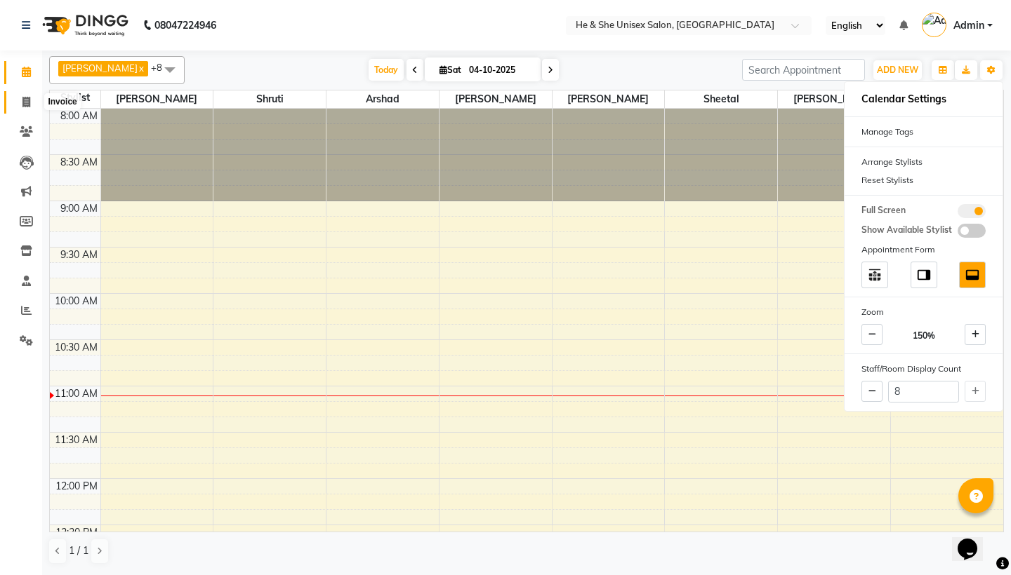
click at [29, 102] on icon at bounding box center [26, 102] width 8 height 11
select select "4745"
select select "service"
